Goal: Information Seeking & Learning: Learn about a topic

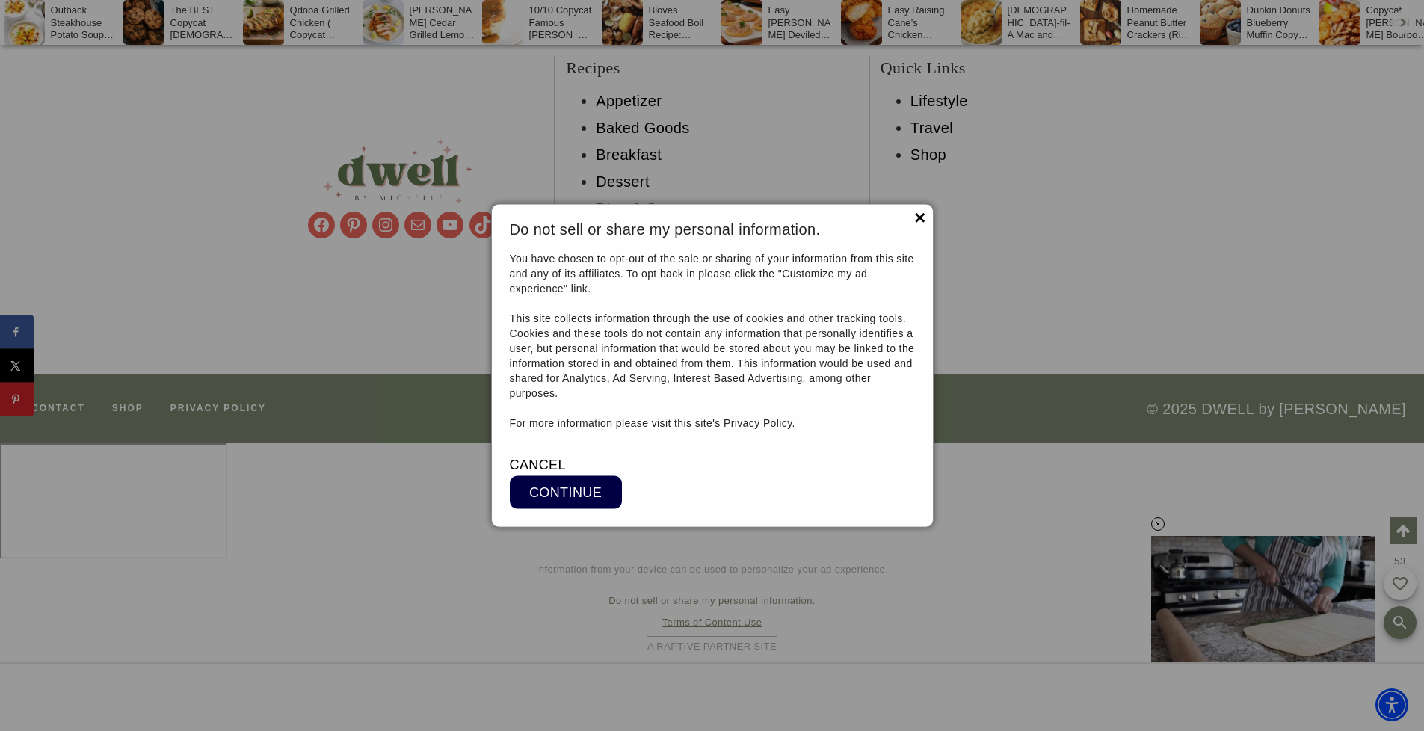
scroll to position [14792, 0]
